Goal: Communication & Community: Answer question/provide support

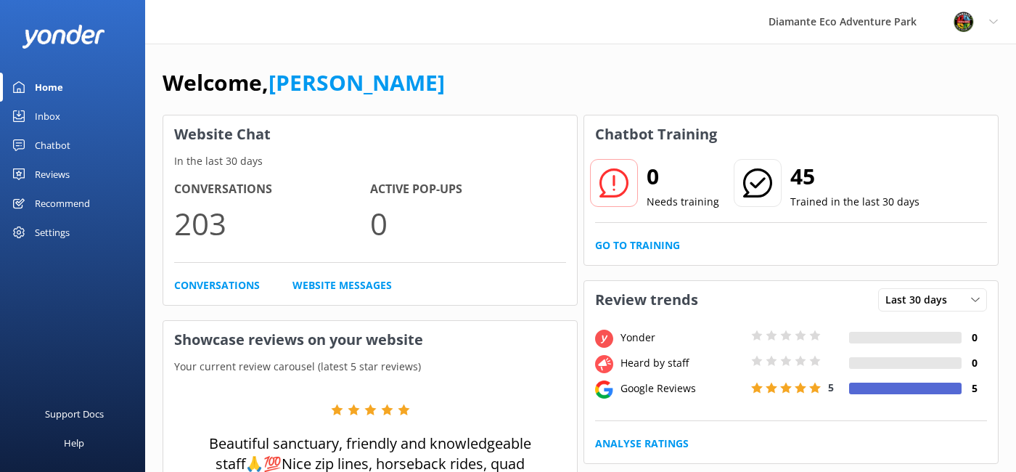
click at [50, 122] on div "Inbox" at bounding box center [47, 116] width 25 height 29
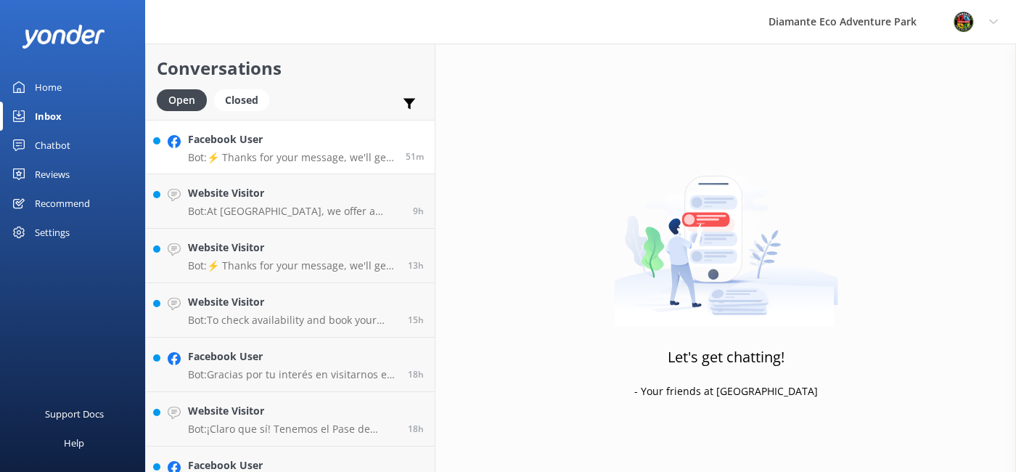
click at [295, 138] on h4 "Facebook User" at bounding box center [291, 139] width 207 height 16
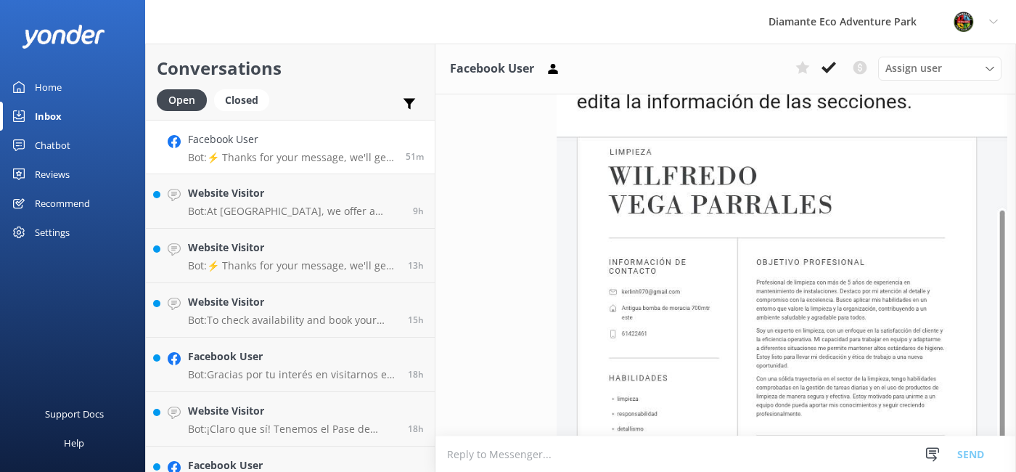
scroll to position [392, 0]
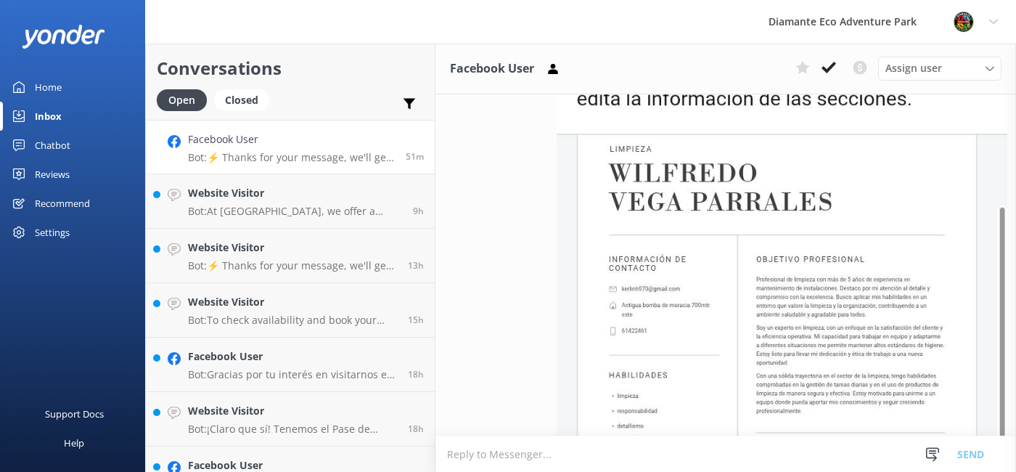
click at [488, 457] on textarea at bounding box center [725, 454] width 580 height 36
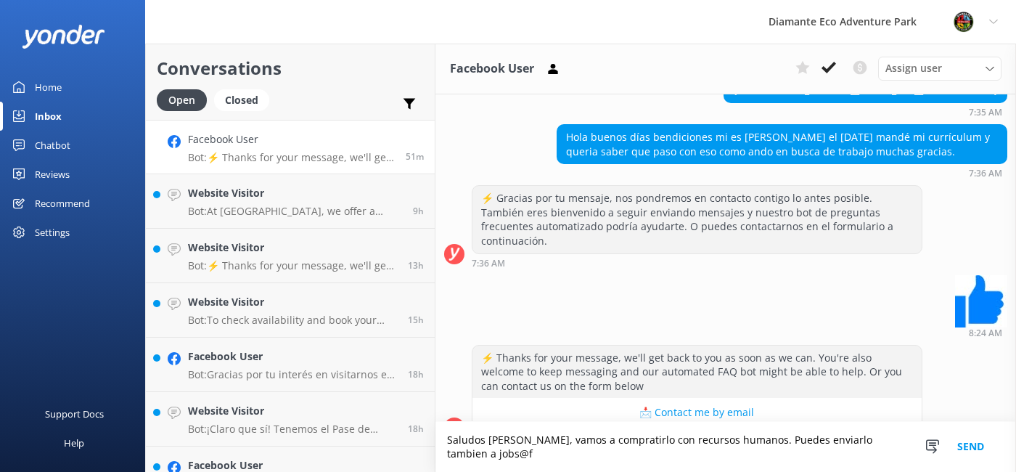
scroll to position [1505, 0]
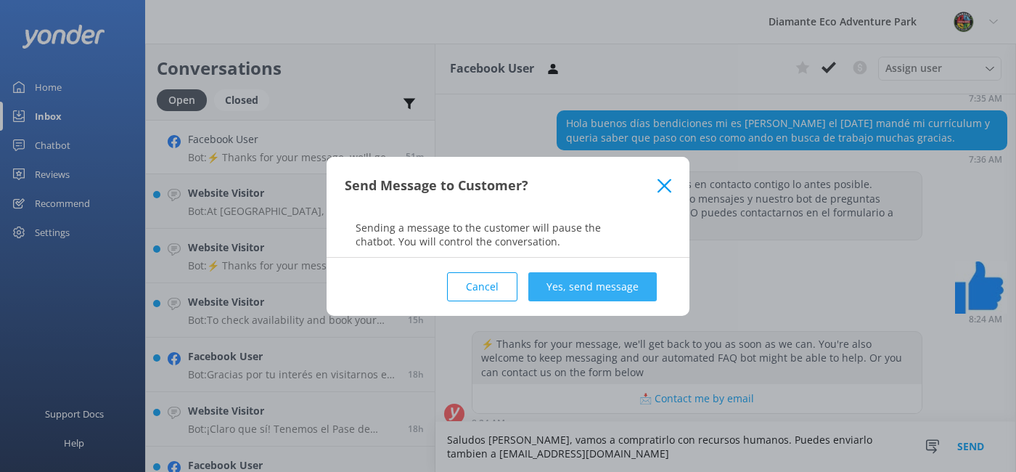
type textarea "Saludos [PERSON_NAME], vamos a compratirlo con recursos humanos. Puedes enviarl…"
click at [567, 295] on button "Yes, send message" at bounding box center [592, 286] width 128 height 29
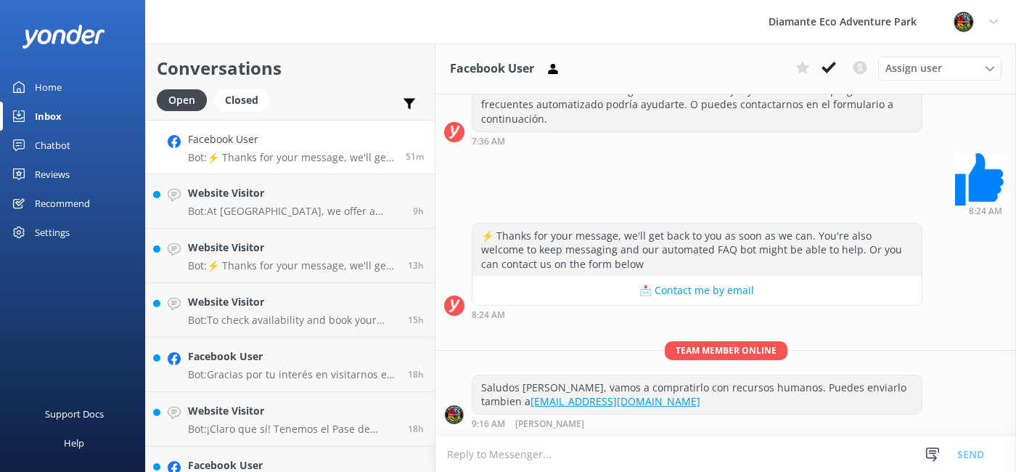
scroll to position [1598, 0]
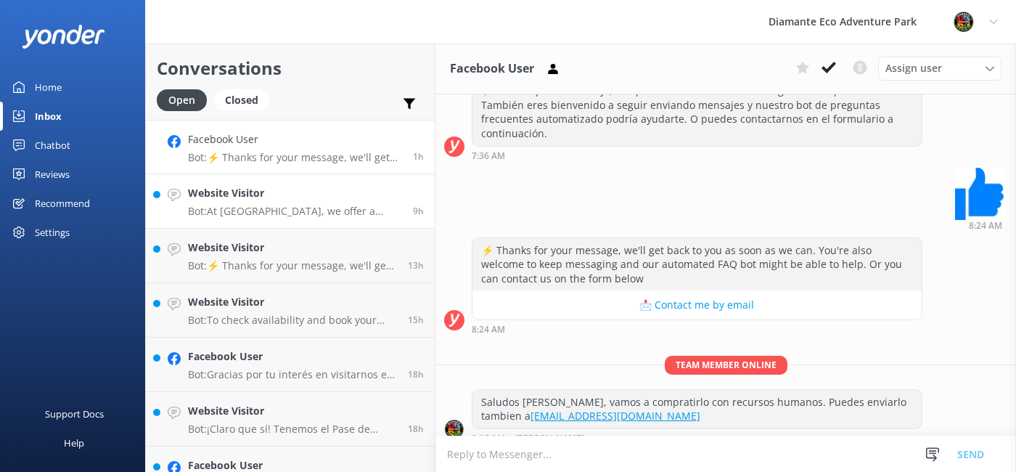
click at [242, 202] on div "Website Visitor Bot: At [GEOGRAPHIC_DATA], we offer a variety of thrilling guid…" at bounding box center [295, 201] width 214 height 32
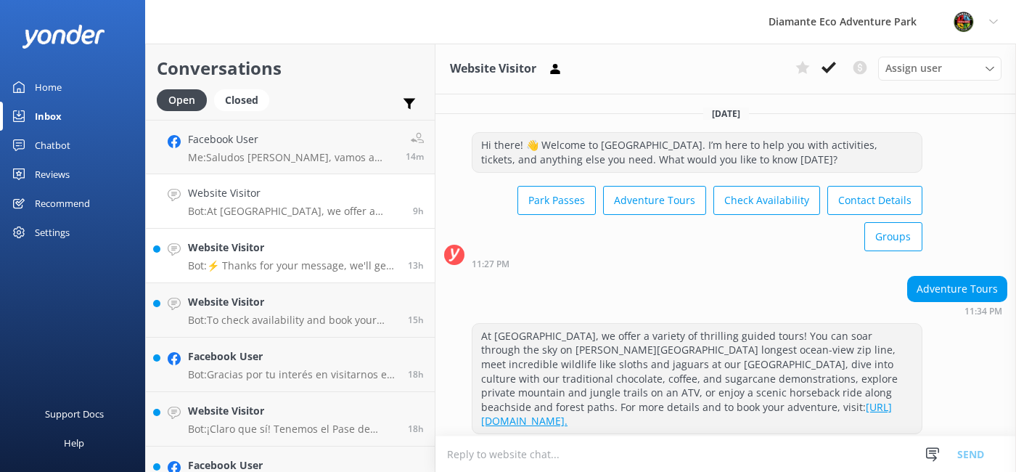
click at [284, 272] on link "Website Visitor Bot: ⚡ Thanks for your message, we'll get back to you as soon a…" at bounding box center [290, 256] width 289 height 54
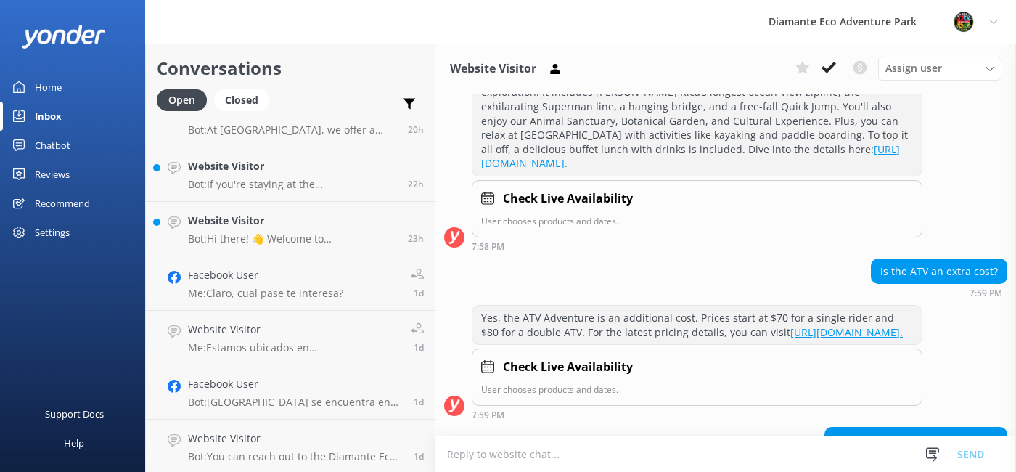
scroll to position [493, 0]
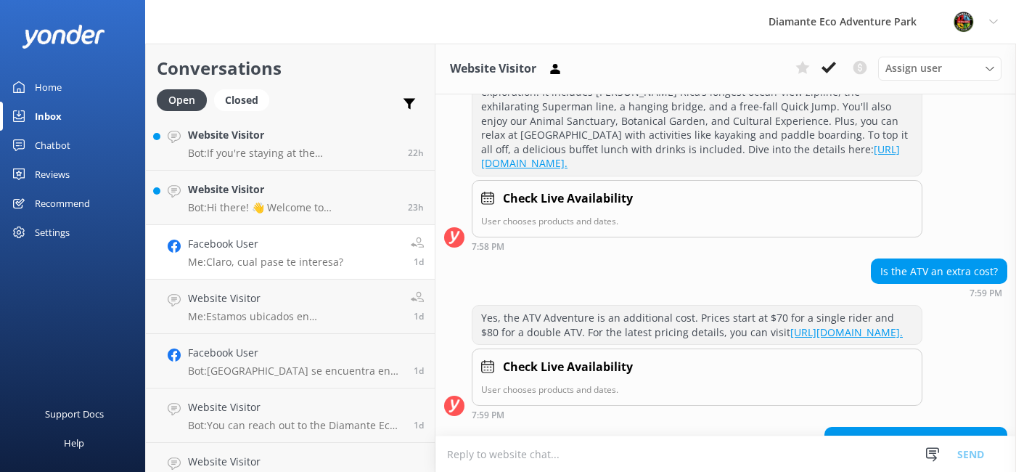
click at [259, 261] on p "Me: Claro, cual pase te interesa?" at bounding box center [265, 261] width 155 height 13
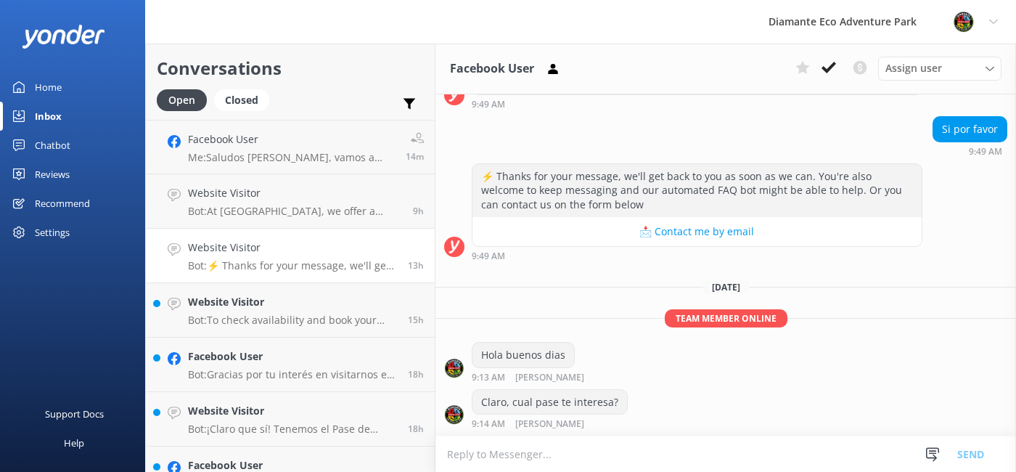
click at [253, 247] on h4 "Website Visitor" at bounding box center [292, 247] width 209 height 16
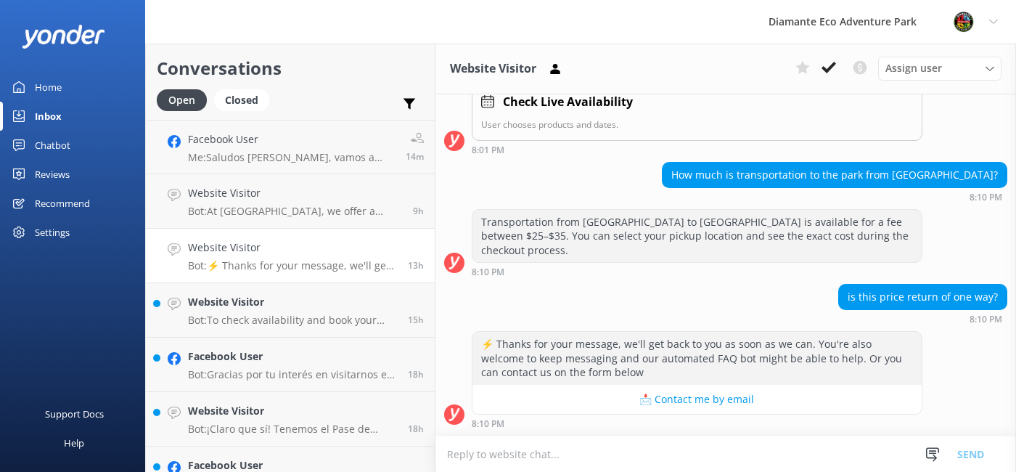
scroll to position [747, 0]
click at [259, 201] on div "Website Visitor Bot: At [GEOGRAPHIC_DATA], we offer a variety of thrilling guid…" at bounding box center [295, 201] width 214 height 32
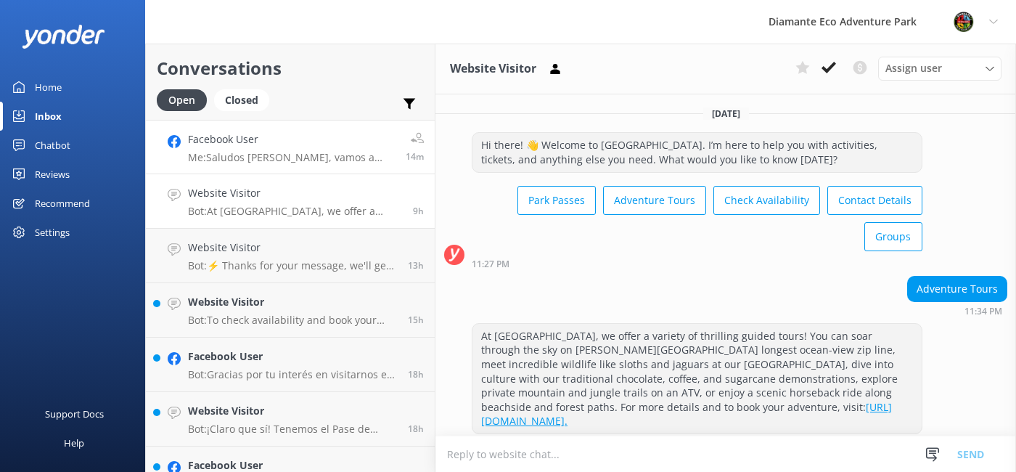
click at [273, 143] on h4 "Facebook User" at bounding box center [291, 139] width 207 height 16
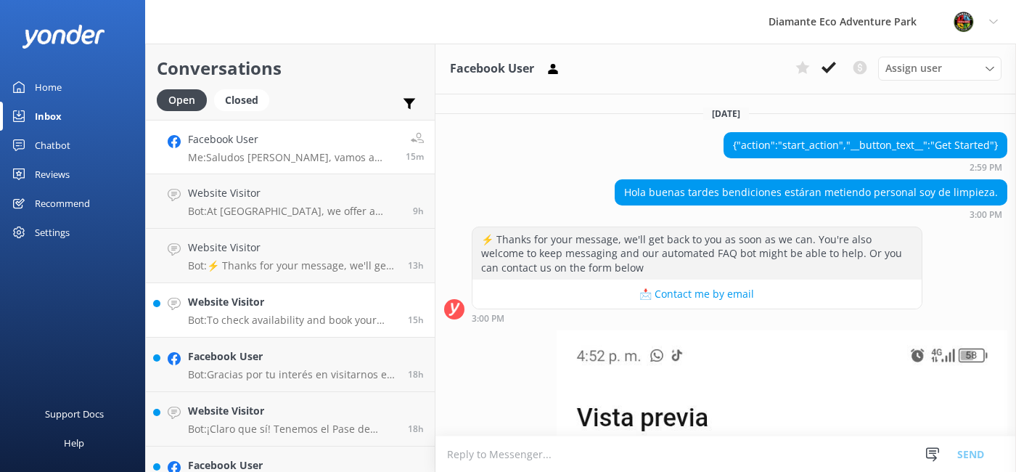
click at [255, 317] on p "Bot: To check availability and book your adventure at [GEOGRAPHIC_DATA], please…" at bounding box center [292, 319] width 209 height 13
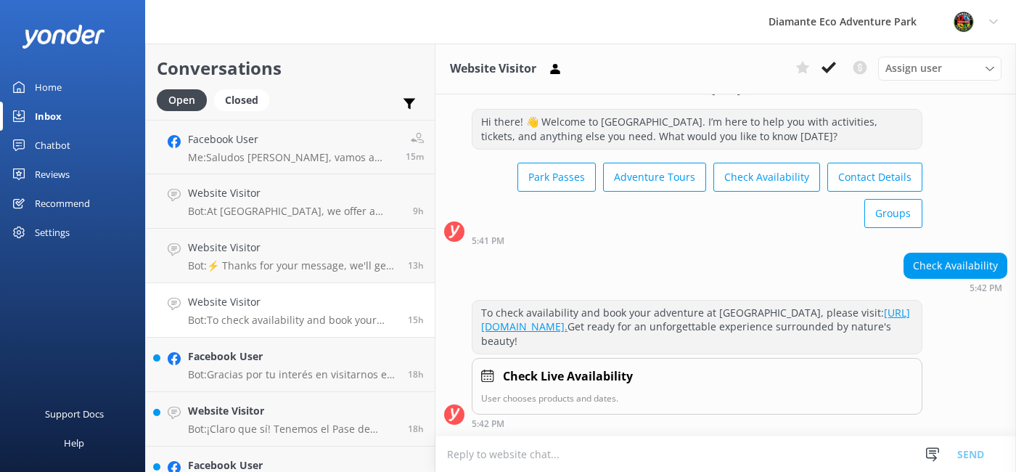
scroll to position [37, 0]
click at [225, 361] on h4 "Facebook User" at bounding box center [292, 356] width 209 height 16
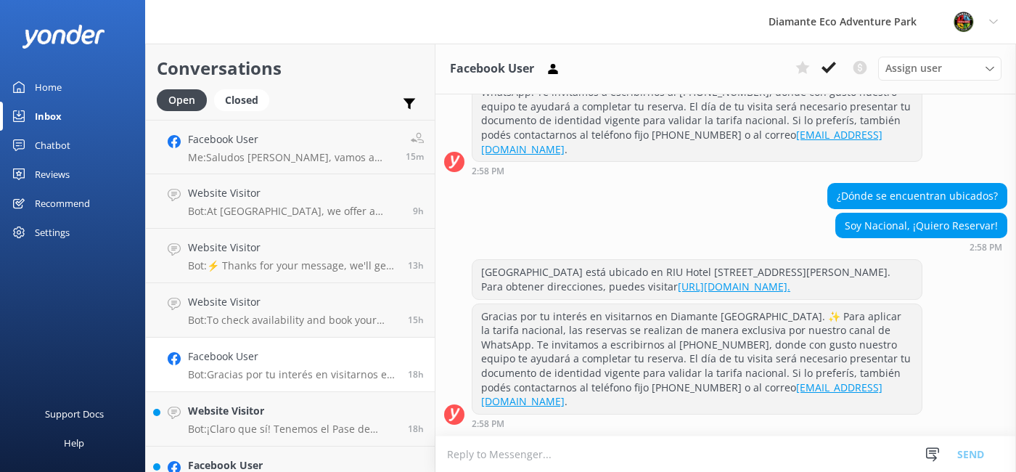
scroll to position [604, 0]
click at [216, 410] on h4 "Website Visitor" at bounding box center [292, 411] width 209 height 16
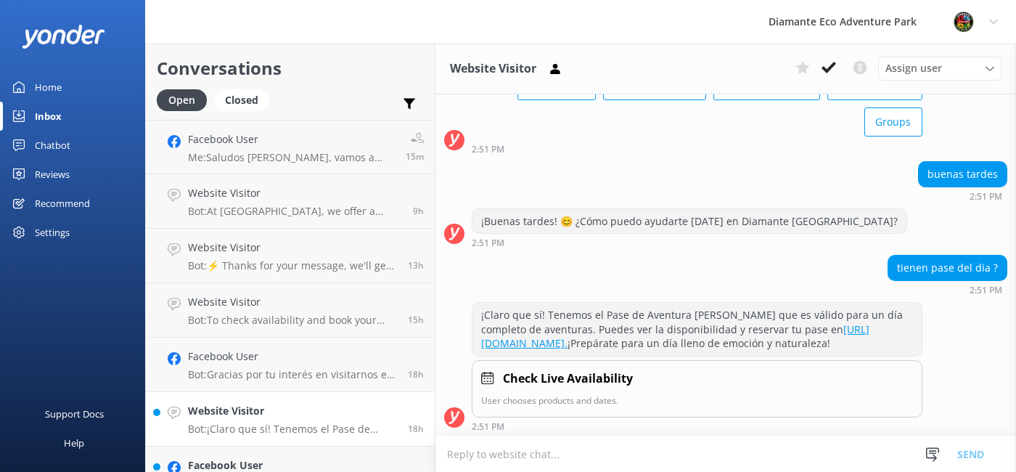
scroll to position [131, 0]
